Goal: Obtain resource: Download file/media

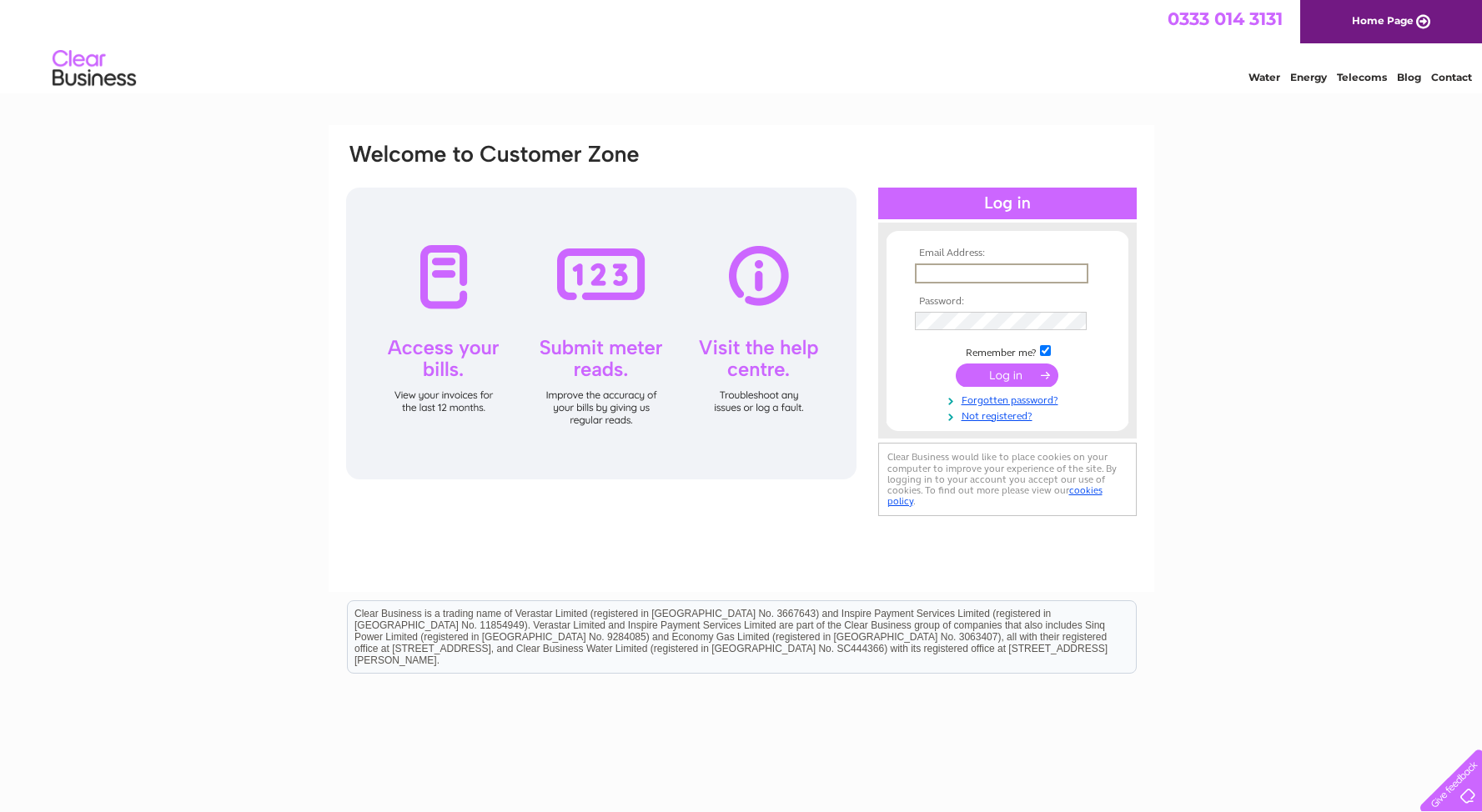
click at [936, 278] on input "text" at bounding box center [1002, 273] width 173 height 20
type input "[PERSON_NAME][EMAIL_ADDRESS][DOMAIN_NAME]"
click at [1001, 374] on input "submit" at bounding box center [1008, 373] width 103 height 24
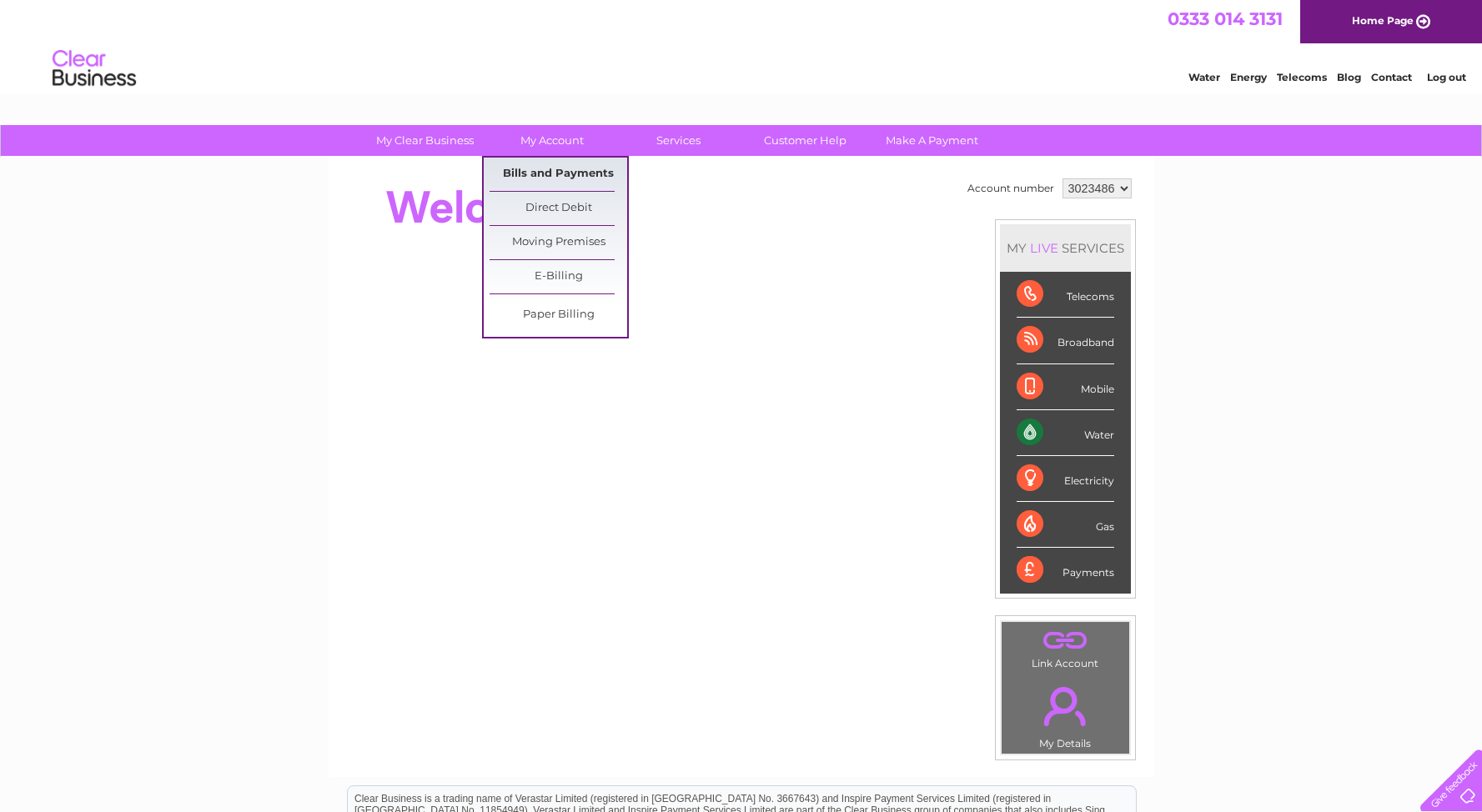
click at [547, 168] on link "Bills and Payments" at bounding box center [559, 174] width 138 height 33
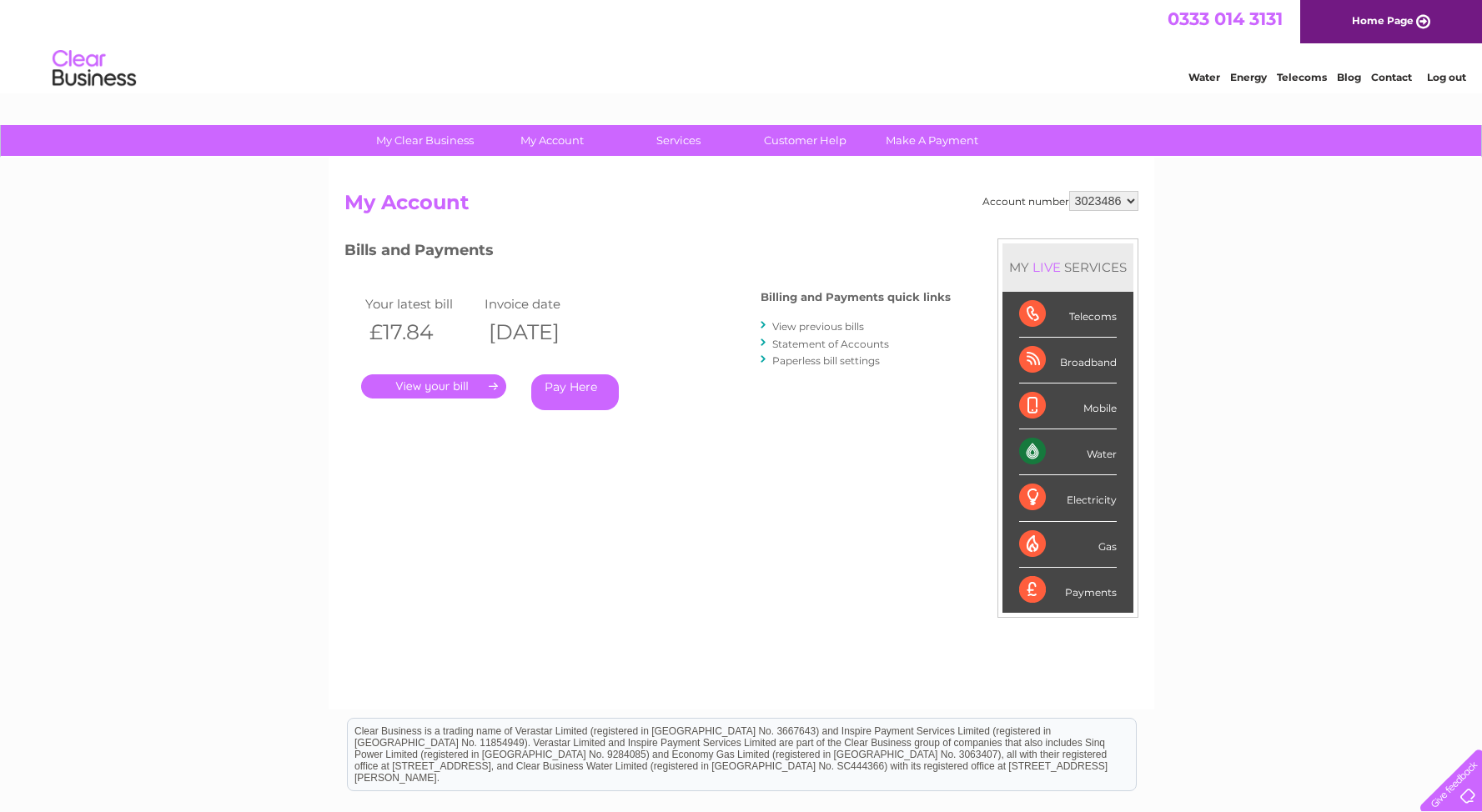
click at [801, 330] on link "View previous bills" at bounding box center [818, 326] width 92 height 12
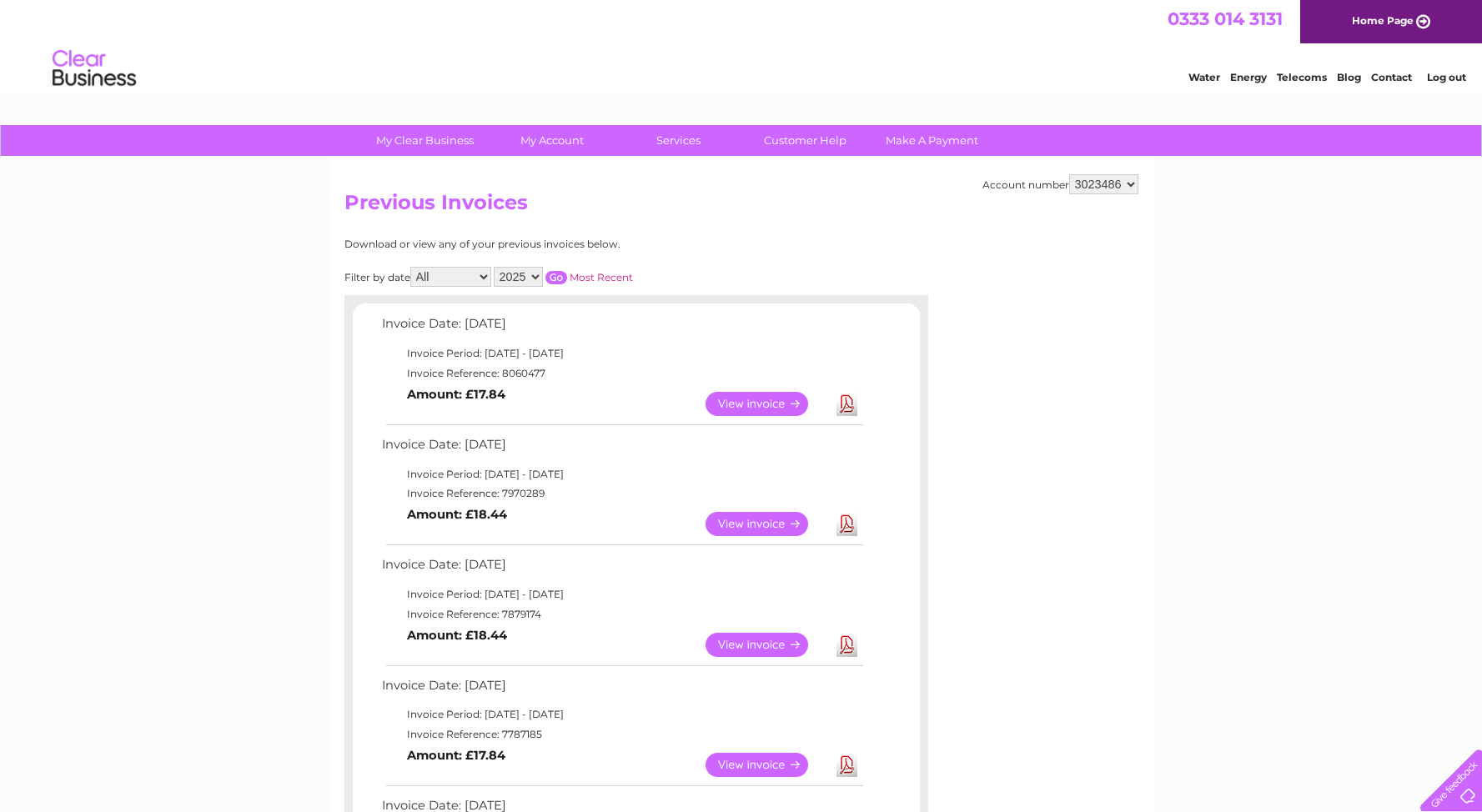
click at [833, 401] on td "Download" at bounding box center [846, 403] width 29 height 32
click at [847, 405] on link "Download" at bounding box center [847, 404] width 21 height 24
